Goal: Task Accomplishment & Management: Complete application form

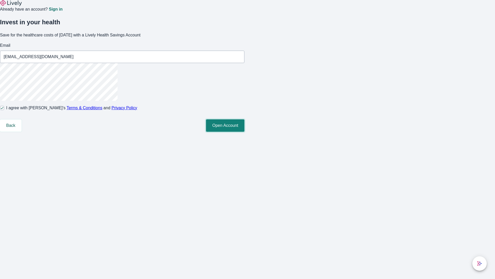
click at [245, 132] on button "Open Account" at bounding box center [225, 125] width 38 height 12
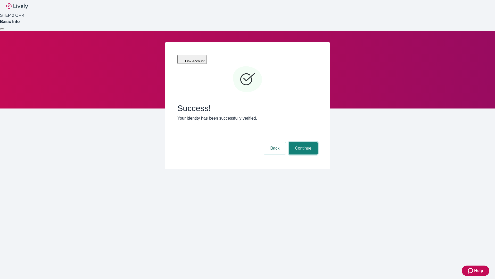
click at [303, 142] on button "Continue" at bounding box center [303, 148] width 29 height 12
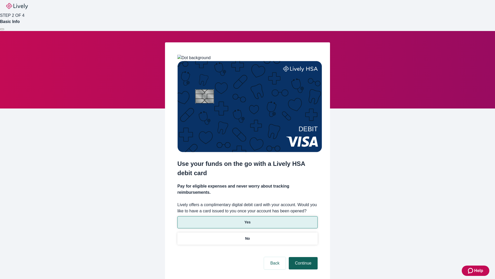
click at [247, 236] on p "No" at bounding box center [247, 238] width 5 height 5
click at [303, 257] on button "Continue" at bounding box center [303, 263] width 29 height 12
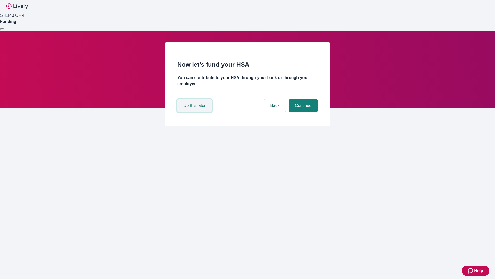
click at [195, 112] on button "Do this later" at bounding box center [194, 105] width 34 height 12
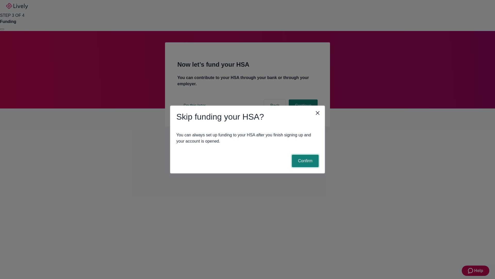
click at [305, 161] on button "Confirm" at bounding box center [305, 161] width 27 height 12
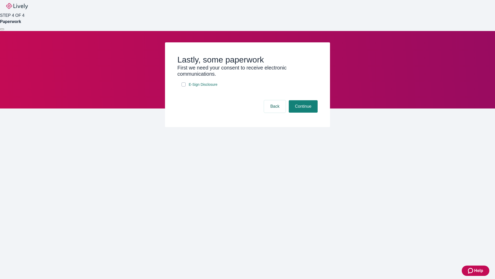
click at [184, 86] on input "E-Sign Disclosure" at bounding box center [184, 84] width 4 height 4
checkbox input "true"
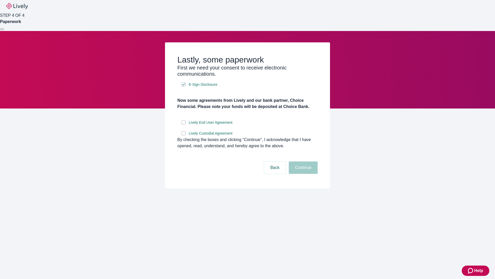
click at [184, 124] on input "Lively End User Agreement" at bounding box center [184, 122] width 4 height 4
checkbox input "true"
click at [184, 135] on input "Lively Custodial Agreement" at bounding box center [184, 133] width 4 height 4
checkbox input "true"
click at [303, 174] on button "Continue" at bounding box center [303, 167] width 29 height 12
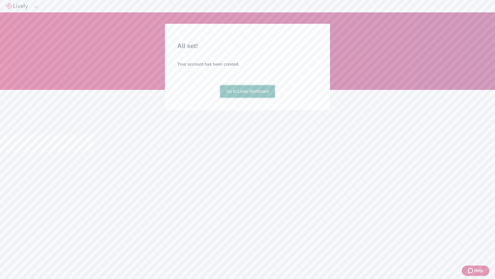
click at [247, 98] on link "Go to Lively dashboard" at bounding box center [247, 91] width 55 height 12
